Goal: Information Seeking & Learning: Learn about a topic

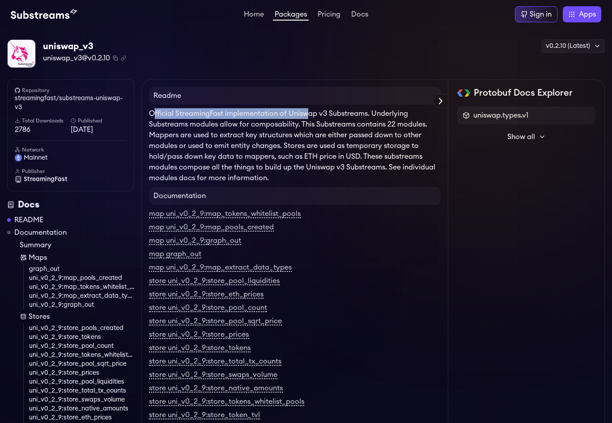
drag, startPoint x: 149, startPoint y: 112, endPoint x: 307, endPoint y: 116, distance: 157.6
click at [307, 116] on p "Official StreamingFast implementation of Uniswap v3 Substreams. Underlying Subs…" at bounding box center [295, 145] width 292 height 75
drag, startPoint x: 242, startPoint y: 116, endPoint x: 335, endPoint y: 119, distance: 92.6
click at [335, 119] on p "Official StreamingFast implementation of Uniswap v3 Substreams. Underlying Subs…" at bounding box center [295, 145] width 292 height 75
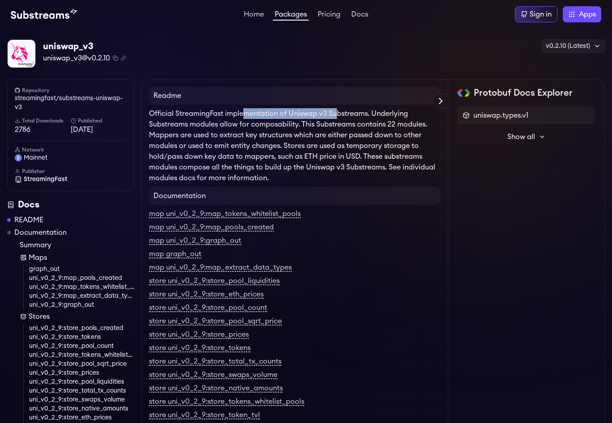
drag, startPoint x: 335, startPoint y: 119, endPoint x: 308, endPoint y: 117, distance: 26.9
click at [335, 119] on p "Official StreamingFast implementation of Uniswap v3 Substreams. Underlying Subs…" at bounding box center [295, 145] width 292 height 75
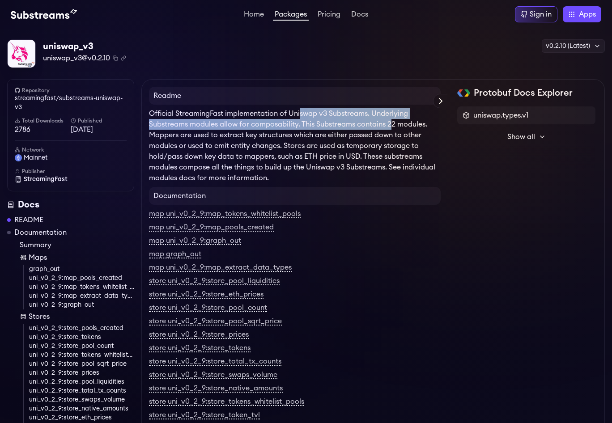
drag, startPoint x: 330, startPoint y: 118, endPoint x: 389, endPoint y: 123, distance: 59.3
click at [389, 123] on p "Official StreamingFast implementation of Uniswap v3 Substreams. Underlying Subs…" at bounding box center [295, 145] width 292 height 75
drag, startPoint x: 369, startPoint y: 114, endPoint x: 385, endPoint y: 129, distance: 22.5
click at [385, 129] on p "Official StreamingFast implementation of Uniswap v3 Substreams. Underlying Subs…" at bounding box center [295, 145] width 292 height 75
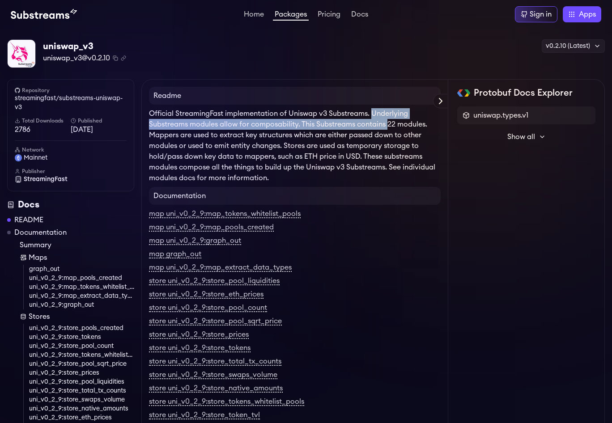
click at [385, 129] on p "Official StreamingFast implementation of Uniswap v3 Substreams. Underlying Subs…" at bounding box center [295, 145] width 292 height 75
drag, startPoint x: 174, startPoint y: 124, endPoint x: 318, endPoint y: 124, distance: 144.1
click at [318, 124] on p "Official StreamingFast implementation of Uniswap v3 Substreams. Underlying Subs…" at bounding box center [295, 145] width 292 height 75
drag, startPoint x: 247, startPoint y: 125, endPoint x: 363, endPoint y: 126, distance: 115.9
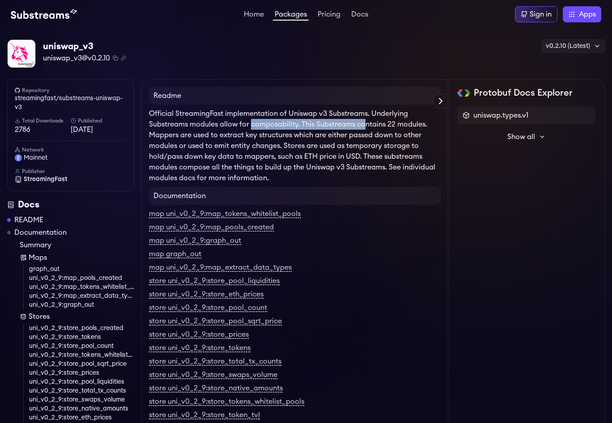
click at [363, 126] on p "Official StreamingFast implementation of Uniswap v3 Substreams. Underlying Subs…" at bounding box center [295, 145] width 292 height 75
drag, startPoint x: 363, startPoint y: 126, endPoint x: 349, endPoint y: 128, distance: 14.4
click at [363, 126] on p "Official StreamingFast implementation of Uniswap v3 Substreams. Underlying Subs…" at bounding box center [295, 145] width 292 height 75
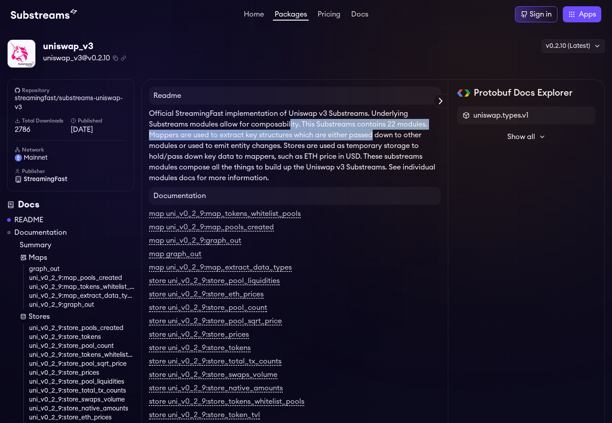
drag, startPoint x: 291, startPoint y: 128, endPoint x: 371, endPoint y: 132, distance: 80.6
click at [371, 132] on p "Official StreamingFast implementation of Uniswap v3 Substreams. Underlying Subs…" at bounding box center [295, 145] width 292 height 75
drag, startPoint x: 348, startPoint y: 128, endPoint x: 369, endPoint y: 140, distance: 24.5
click at [369, 140] on p "Official StreamingFast implementation of Uniswap v3 Substreams. Underlying Subs…" at bounding box center [295, 145] width 292 height 75
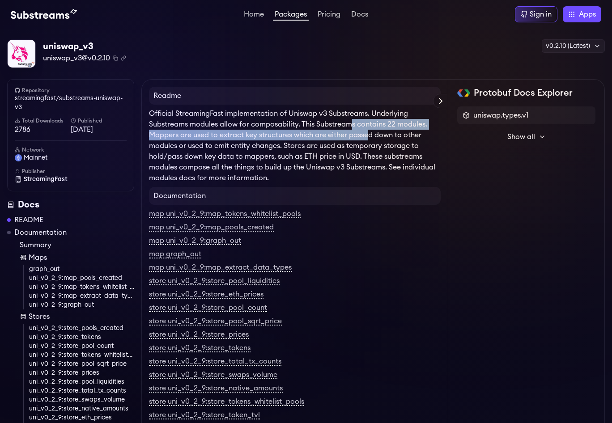
click at [369, 140] on p "Official StreamingFast implementation of Uniswap v3 Substreams. Underlying Subs…" at bounding box center [295, 145] width 292 height 75
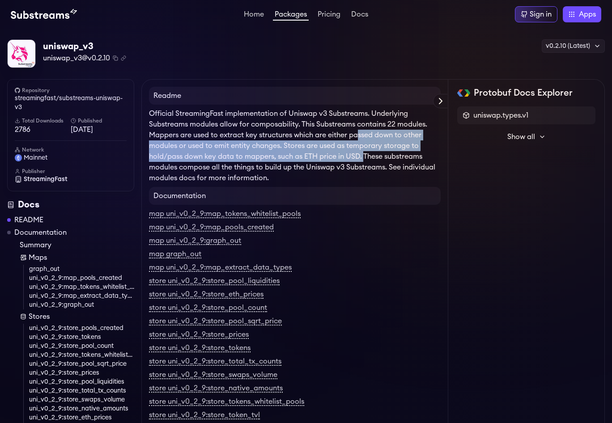
drag, startPoint x: 355, startPoint y: 133, endPoint x: 362, endPoint y: 154, distance: 21.8
click at [362, 154] on p "Official StreamingFast implementation of Uniswap v3 Substreams. Underlying Subs…" at bounding box center [295, 145] width 292 height 75
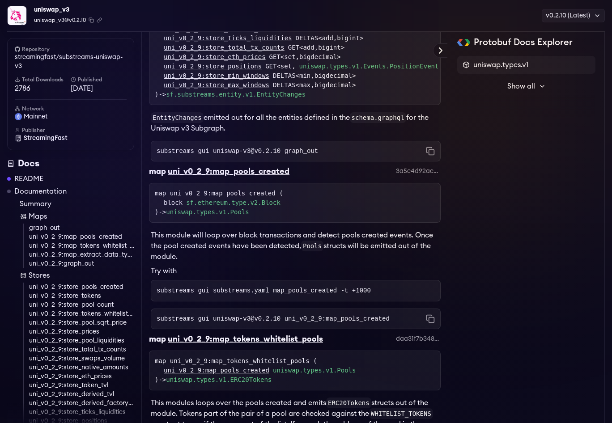
scroll to position [723, 0]
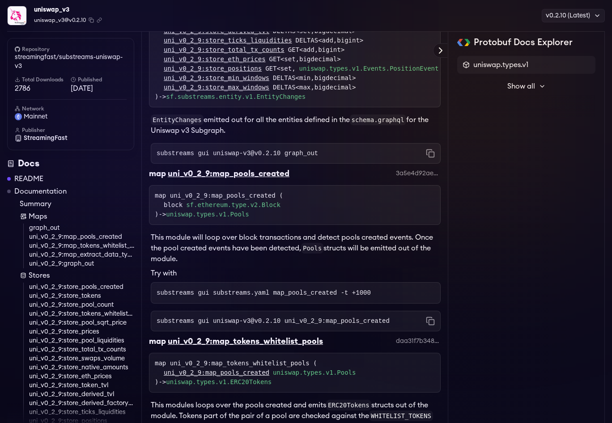
drag, startPoint x: 153, startPoint y: 140, endPoint x: 244, endPoint y: 139, distance: 90.4
click at [244, 136] on p "EntityChanges emitted out for all the entities defined in the schema.graphql fo…" at bounding box center [296, 125] width 290 height 21
drag, startPoint x: 237, startPoint y: 128, endPoint x: 289, endPoint y: 131, distance: 51.5
click at [289, 131] on p "EntityChanges emitted out for all the entities defined in the schema.graphql fo…" at bounding box center [296, 125] width 290 height 21
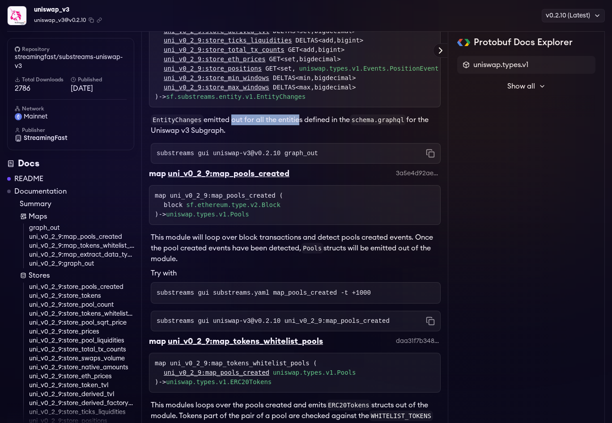
click at [289, 131] on p "EntityChanges emitted out for all the entities defined in the schema.graphql fo…" at bounding box center [296, 125] width 290 height 21
drag, startPoint x: 238, startPoint y: 128, endPoint x: 307, endPoint y: 131, distance: 69.0
click at [307, 131] on p "EntityChanges emitted out for all the entities defined in the schema.graphql fo…" at bounding box center [296, 125] width 290 height 21
drag, startPoint x: 307, startPoint y: 131, endPoint x: 292, endPoint y: 129, distance: 15.3
click at [307, 131] on p "EntityChanges emitted out for all the entities defined in the schema.graphql fo…" at bounding box center [296, 125] width 290 height 21
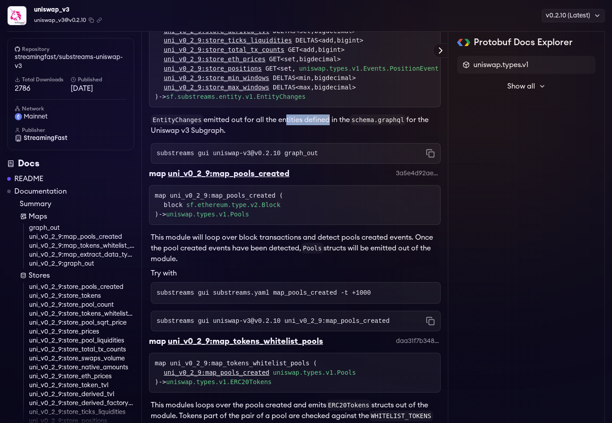
drag, startPoint x: 276, startPoint y: 127, endPoint x: 339, endPoint y: 131, distance: 63.2
click at [339, 131] on p "EntityChanges emitted out for all the entities defined in the schema.graphql fo…" at bounding box center [296, 125] width 290 height 21
drag, startPoint x: 339, startPoint y: 131, endPoint x: 318, endPoint y: 132, distance: 21.0
click at [339, 131] on p "EntityChanges emitted out for all the entities defined in the schema.graphql fo…" at bounding box center [296, 125] width 290 height 21
drag, startPoint x: 283, startPoint y: 129, endPoint x: 373, endPoint y: 131, distance: 89.9
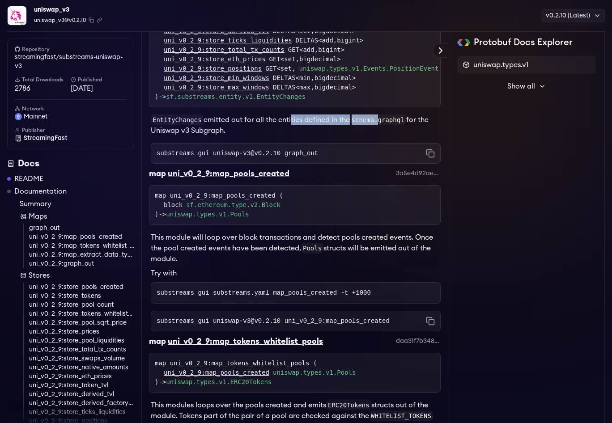
click at [373, 131] on p "EntityChanges emitted out for all the entities defined in the schema.graphql fo…" at bounding box center [296, 125] width 290 height 21
drag, startPoint x: 373, startPoint y: 131, endPoint x: 357, endPoint y: 128, distance: 15.4
click at [373, 125] on code "schema.graphql" at bounding box center [378, 120] width 56 height 11
drag, startPoint x: 337, startPoint y: 126, endPoint x: 391, endPoint y: 132, distance: 53.6
click at [391, 132] on p "EntityChanges emitted out for all the entities defined in the schema.graphql fo…" at bounding box center [296, 125] width 290 height 21
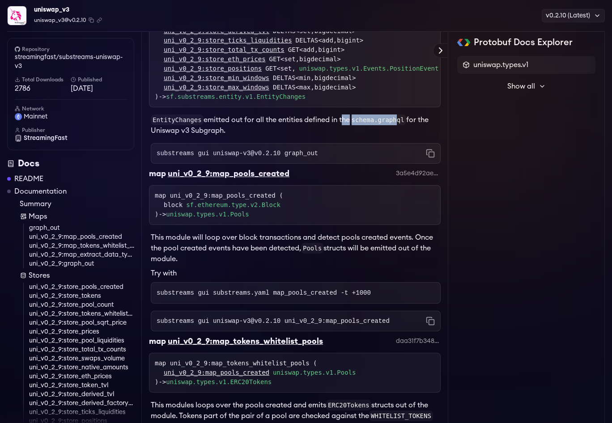
click at [391, 125] on code "schema.graphql" at bounding box center [378, 120] width 56 height 11
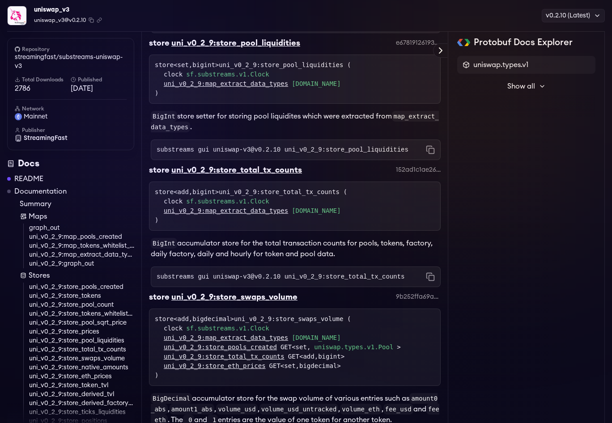
scroll to position [2691, 0]
